Goal: Transaction & Acquisition: Purchase product/service

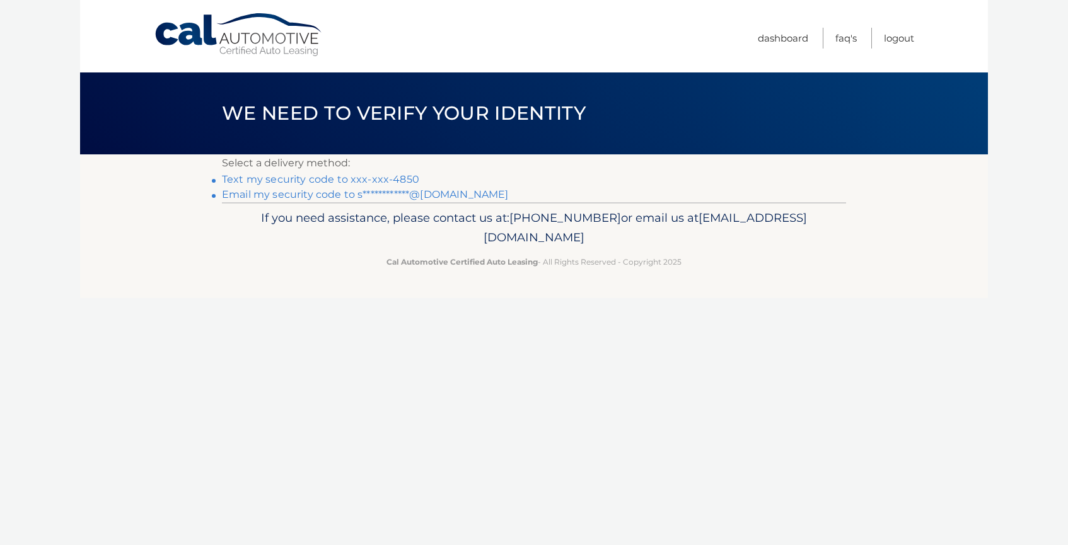
click at [248, 181] on link "Text my security code to xxx-xxx-4850" at bounding box center [320, 179] width 197 height 12
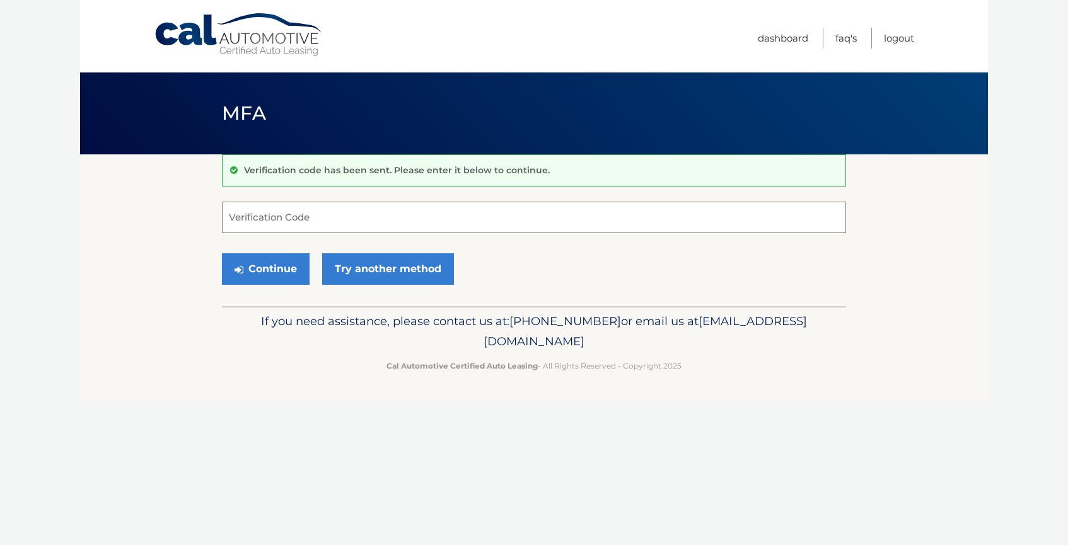
click at [246, 210] on input "Verification Code" at bounding box center [534, 218] width 624 height 32
type input "641238"
click at [222, 253] on button "Continue" at bounding box center [266, 269] width 88 height 32
click at [248, 262] on button "Continue" at bounding box center [266, 269] width 88 height 32
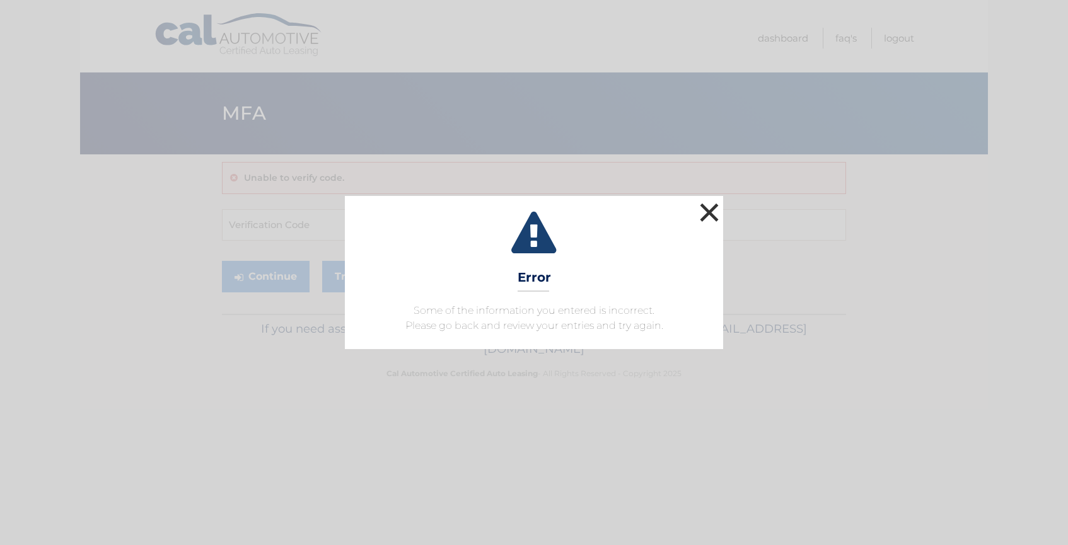
click at [703, 216] on button "×" at bounding box center [708, 212] width 25 height 25
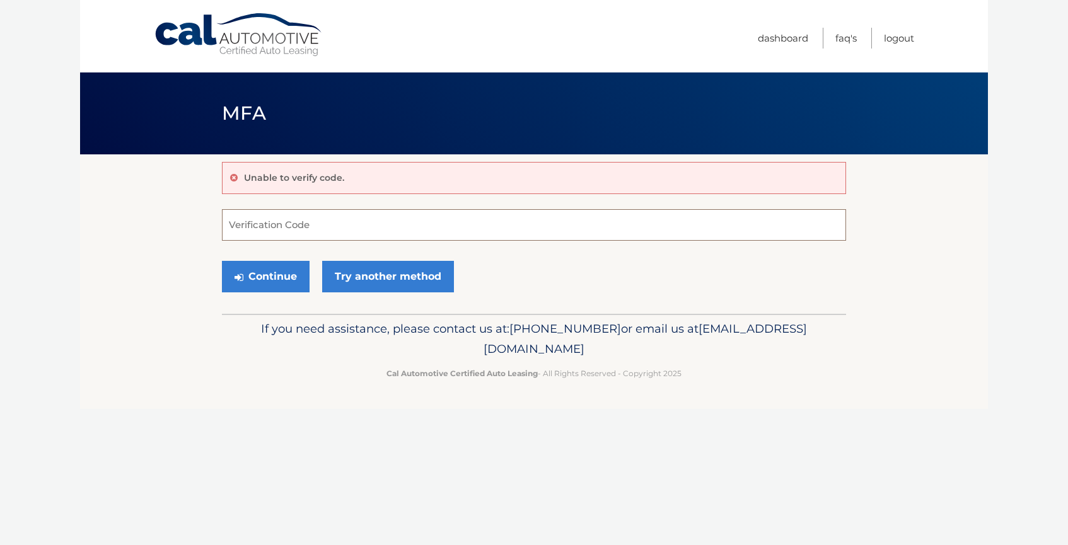
click at [417, 225] on input "Verification Code" at bounding box center [534, 225] width 624 height 32
type input "641238"
click at [294, 280] on button "Continue" at bounding box center [266, 277] width 88 height 32
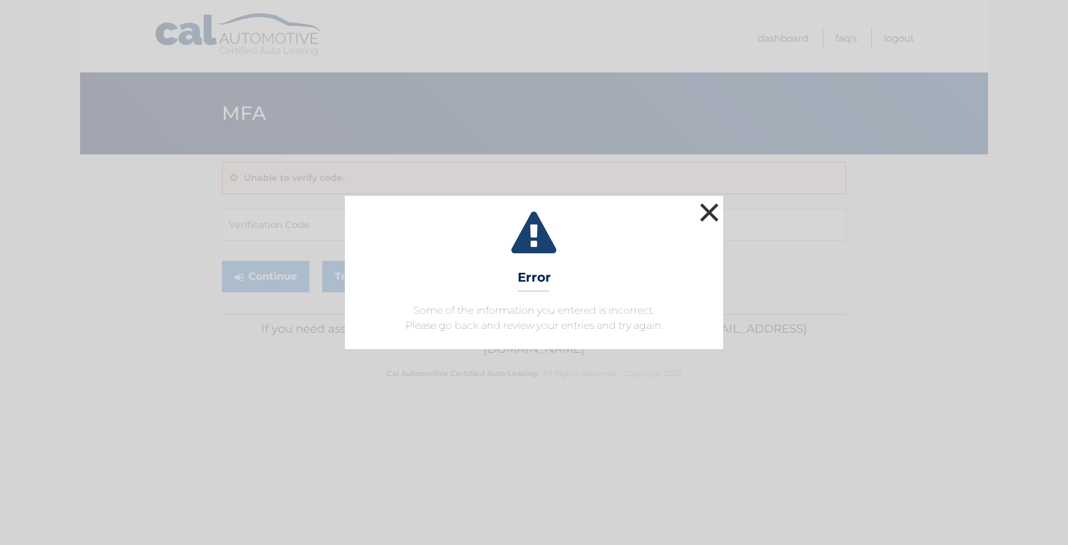
click at [708, 206] on button "×" at bounding box center [708, 212] width 25 height 25
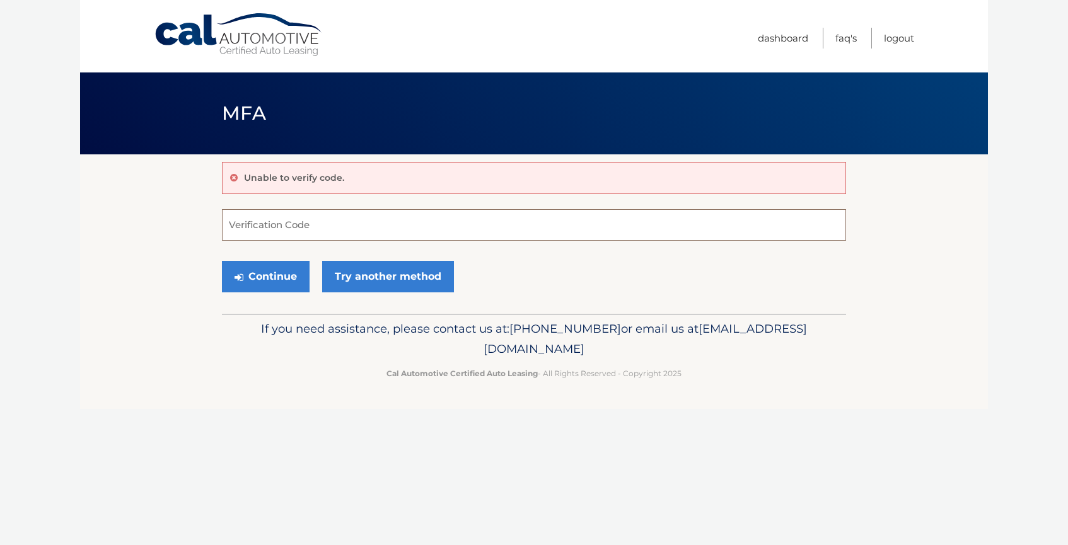
click at [509, 225] on input "Verification Code" at bounding box center [534, 225] width 624 height 32
type input "641238"
click at [272, 278] on button "Continue" at bounding box center [266, 277] width 88 height 32
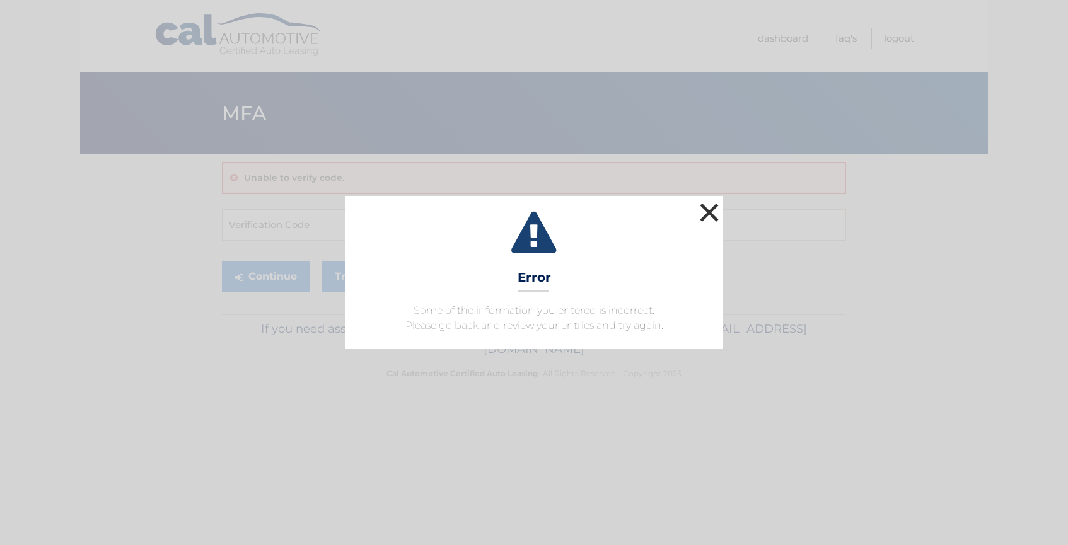
click at [706, 211] on button "×" at bounding box center [708, 212] width 25 height 25
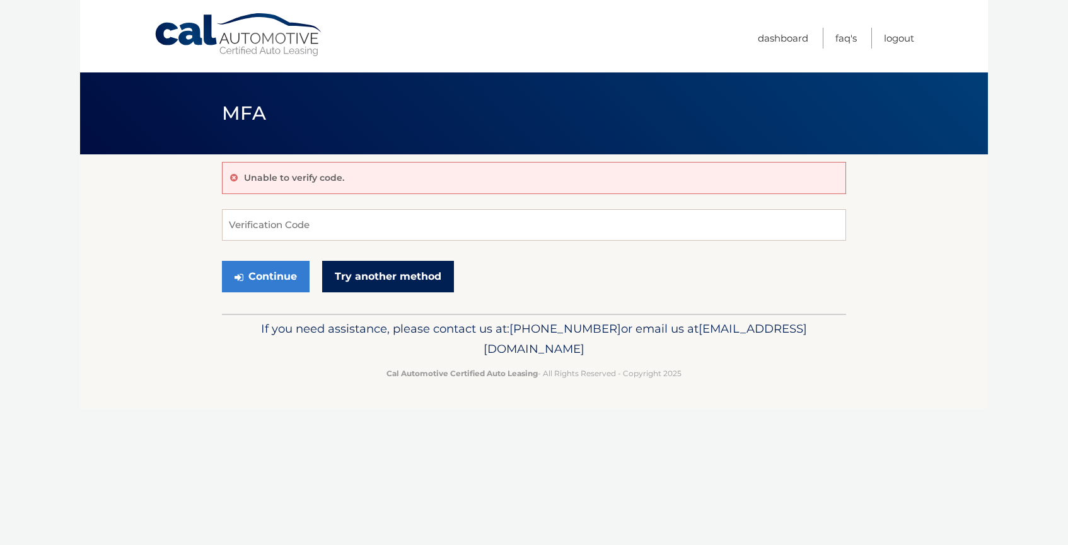
click at [378, 279] on link "Try another method" at bounding box center [388, 277] width 132 height 32
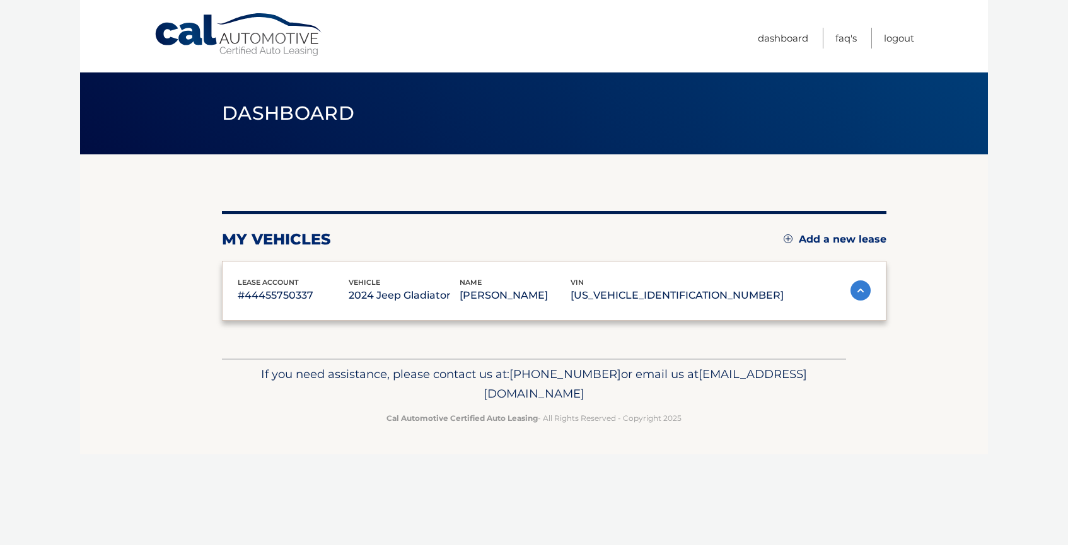
click at [691, 219] on div "my vehicles Add a new lease lease account #44455750337 vehicle 2024 Jeep Gladia…" at bounding box center [554, 266] width 664 height 110
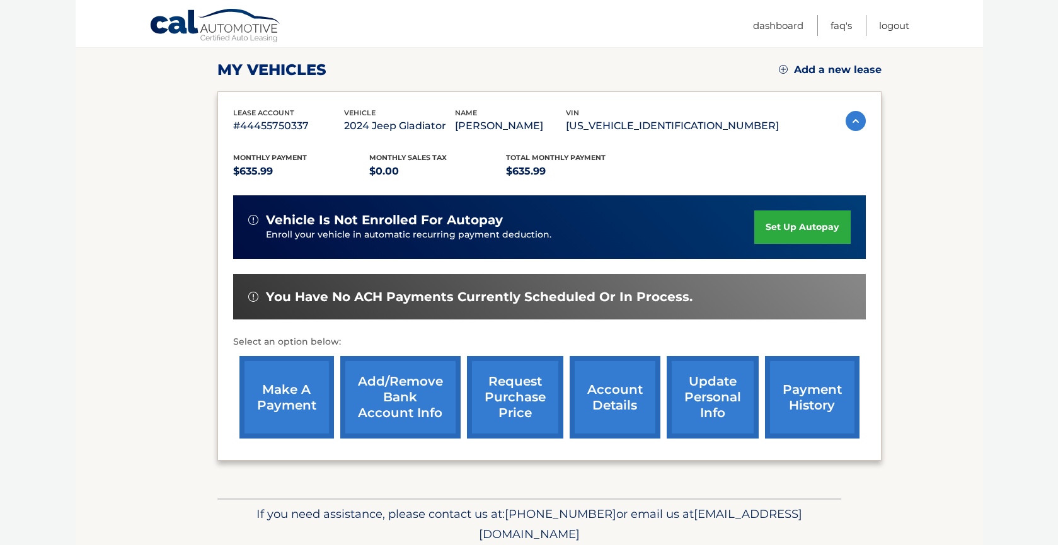
scroll to position [170, 0]
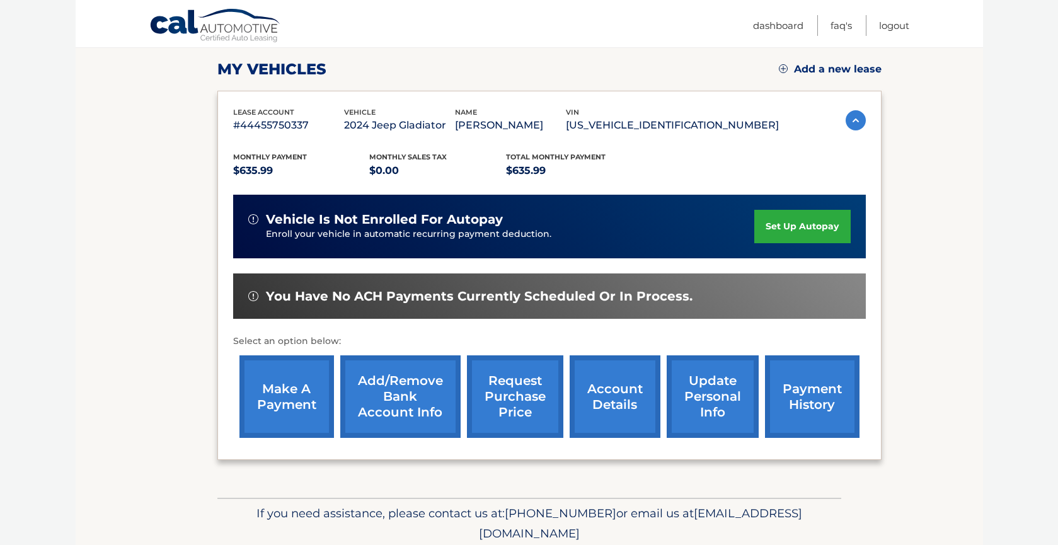
click at [276, 388] on link "make a payment" at bounding box center [286, 396] width 95 height 83
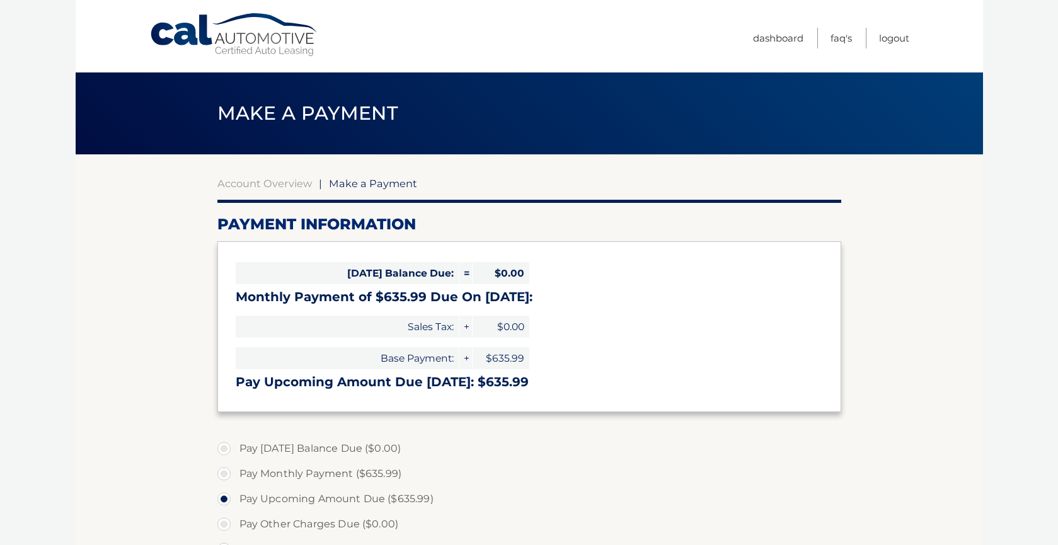
select select "OTlhZGEwMmItMDllNi00YjNkLTlmODQtMTdhYjQ4MDBkM2Ey"
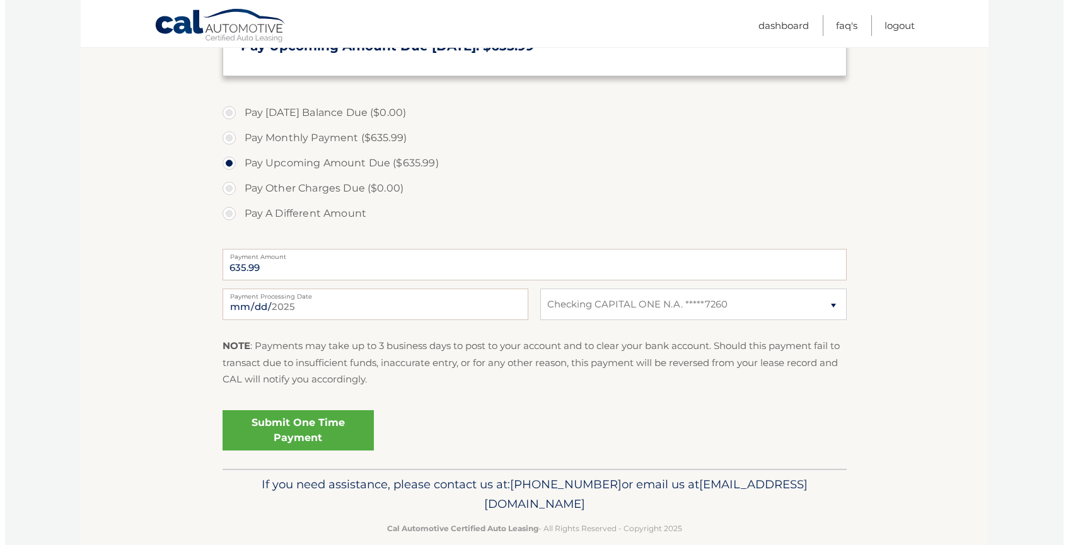
scroll to position [337, 0]
click at [280, 427] on link "Submit One Time Payment" at bounding box center [292, 430] width 151 height 40
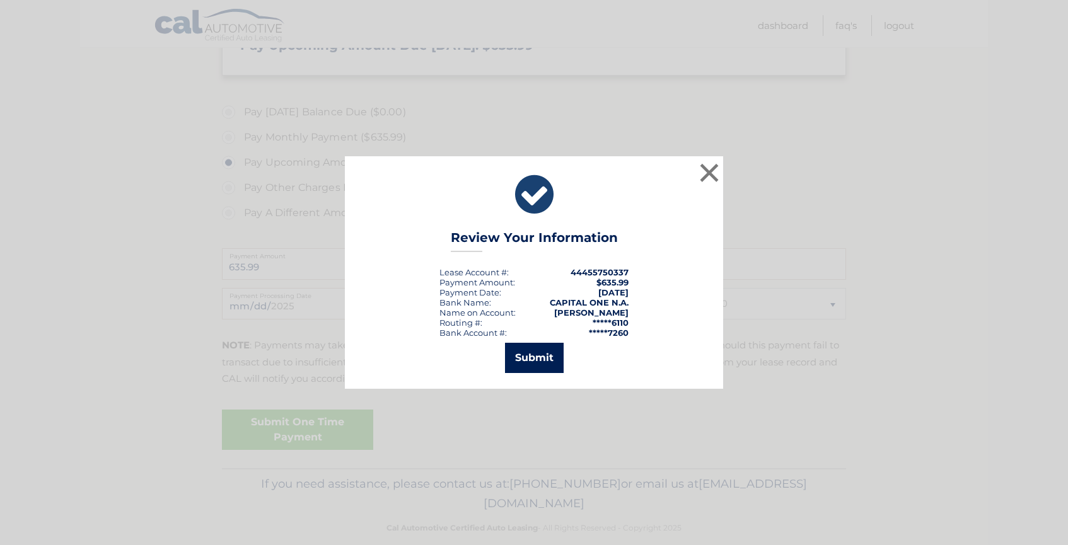
click at [527, 367] on button "Submit" at bounding box center [534, 358] width 59 height 30
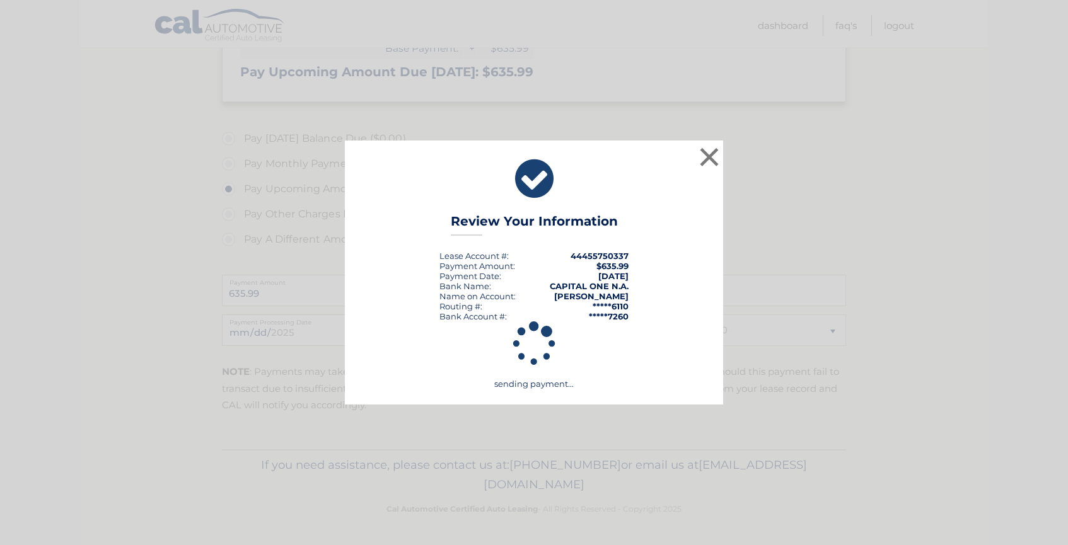
scroll to position [310, 0]
